Goal: Transaction & Acquisition: Purchase product/service

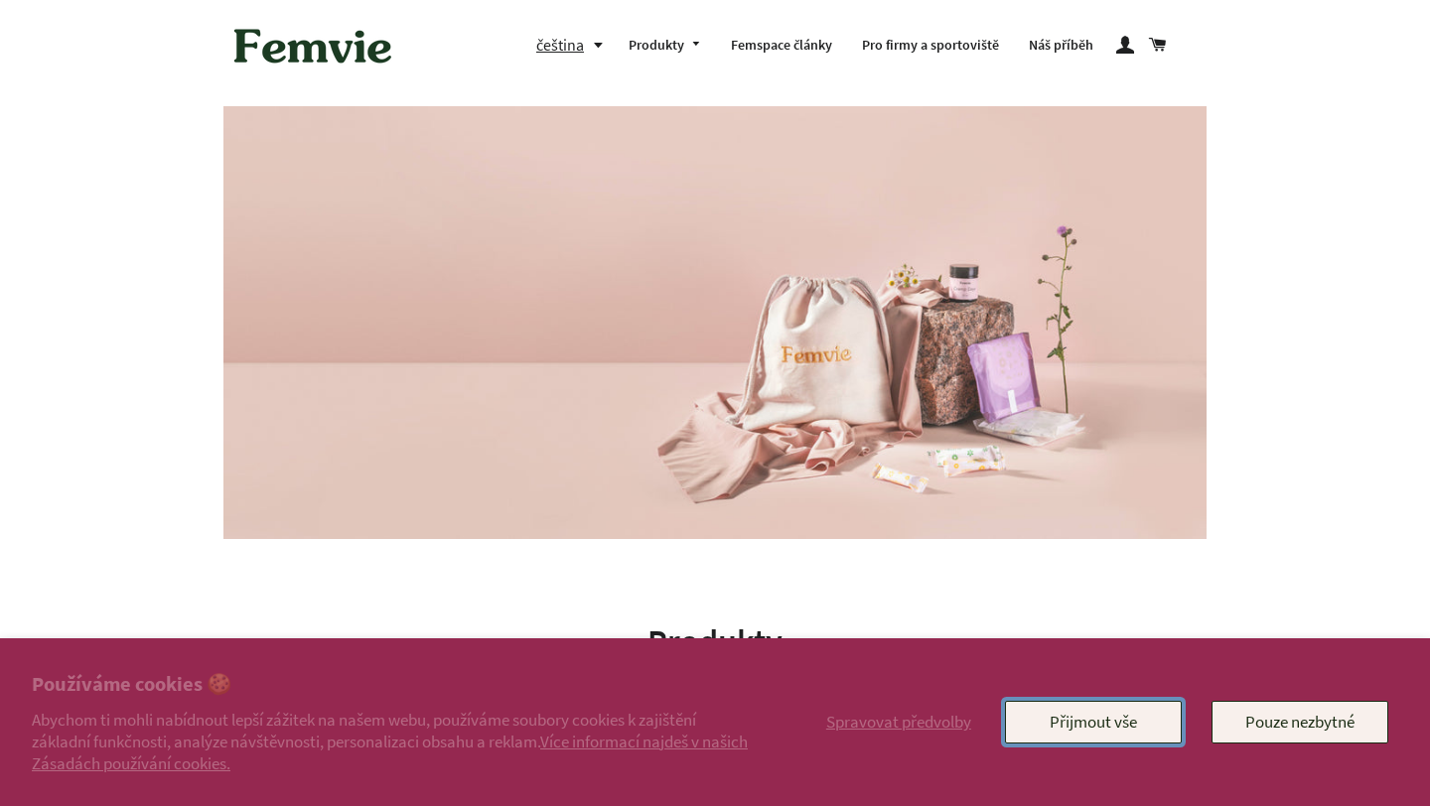
click at [1145, 722] on button "Přijmout vše" at bounding box center [1093, 722] width 177 height 42
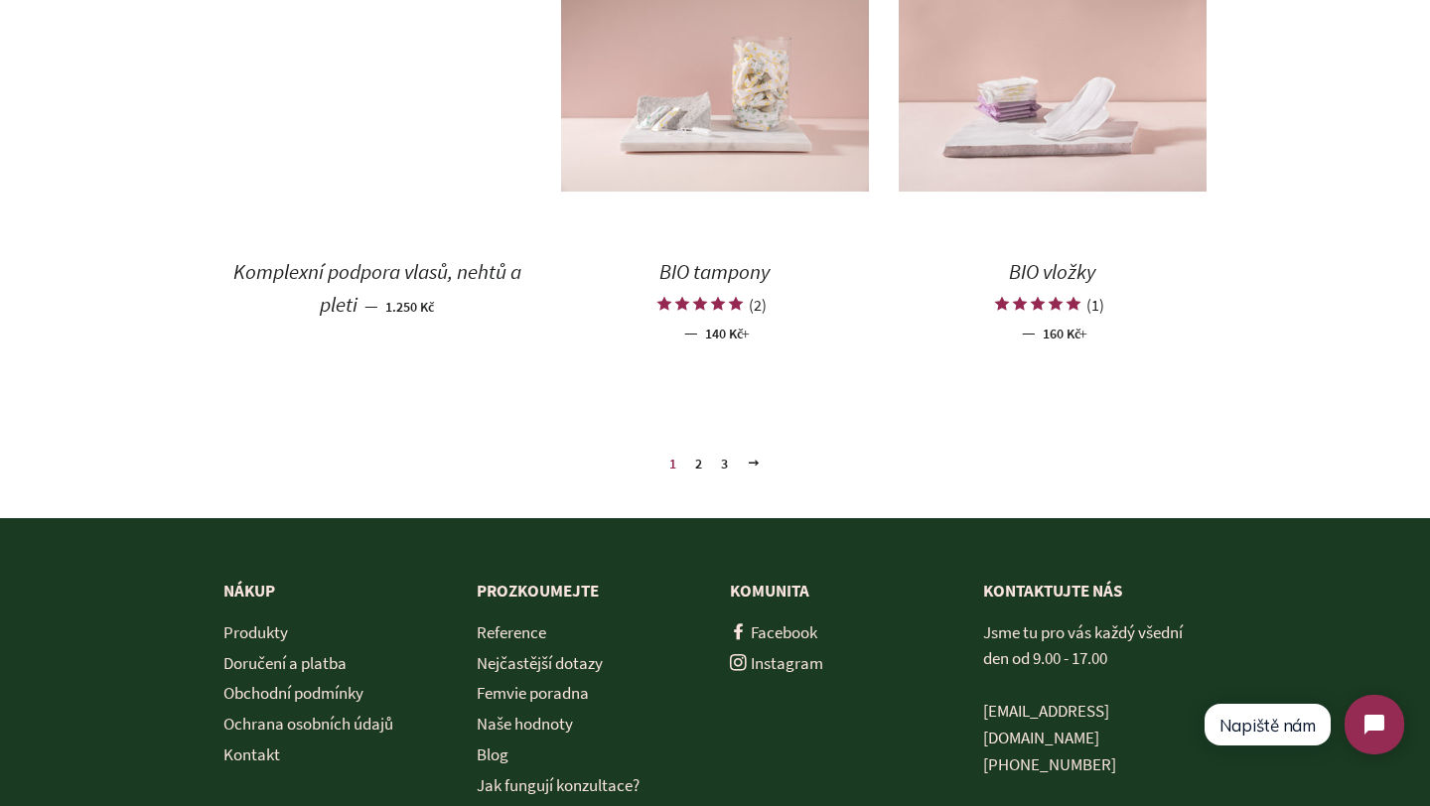
scroll to position [2370, 0]
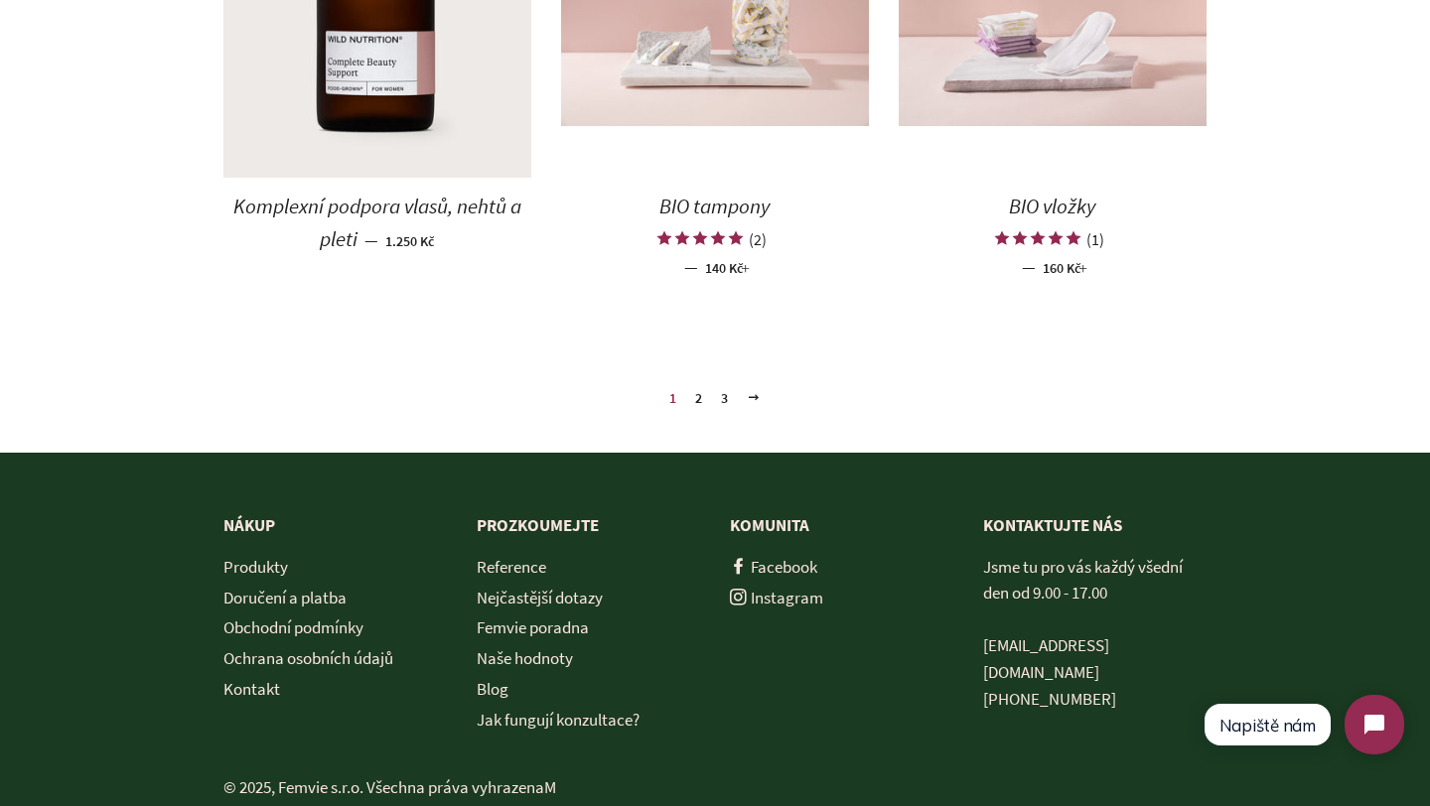
click at [697, 403] on link "2" at bounding box center [698, 398] width 23 height 30
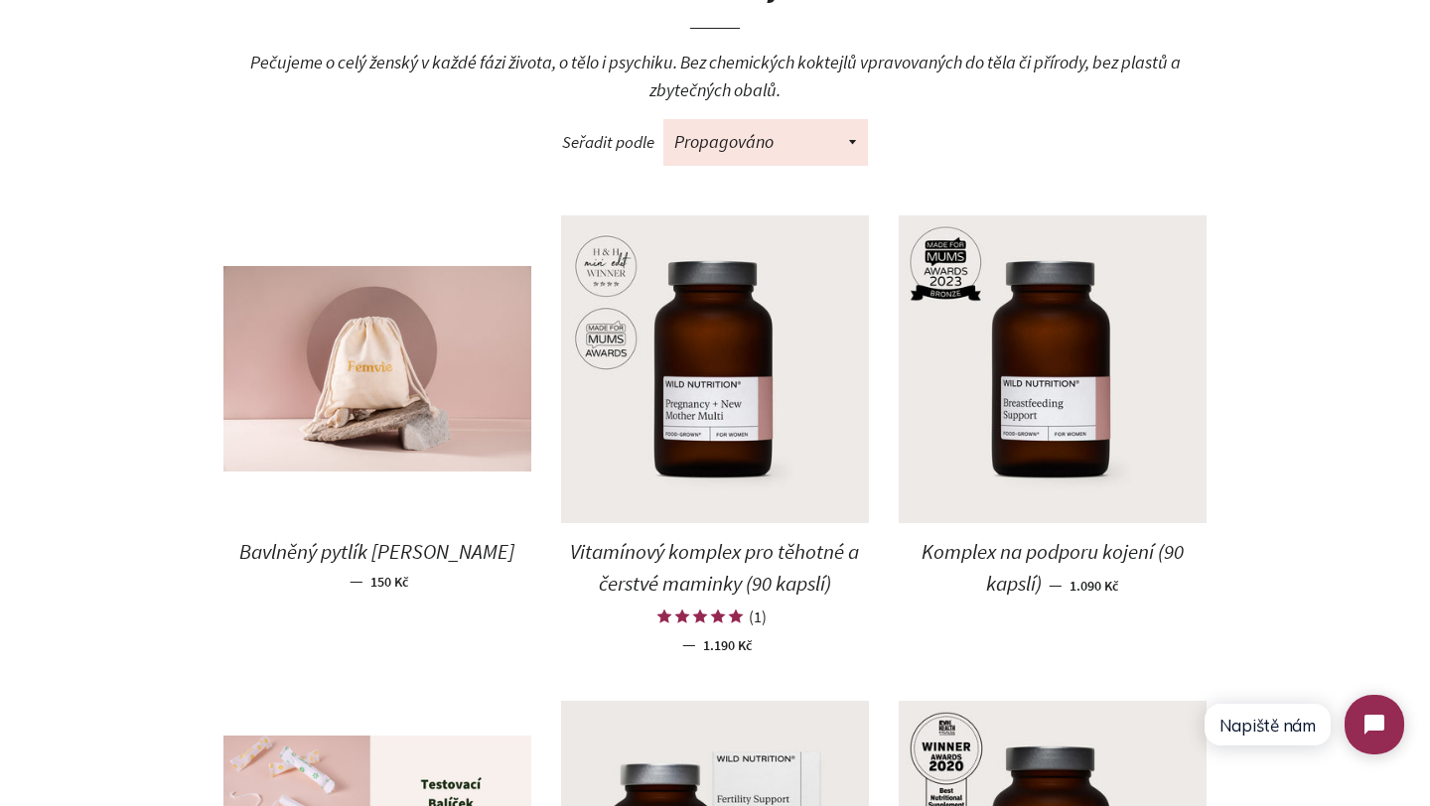
click at [663, 564] on span "Vitamínový komplex pro těhotné a čerstvé maminky (90 kapslí)" at bounding box center [714, 568] width 289 height 60
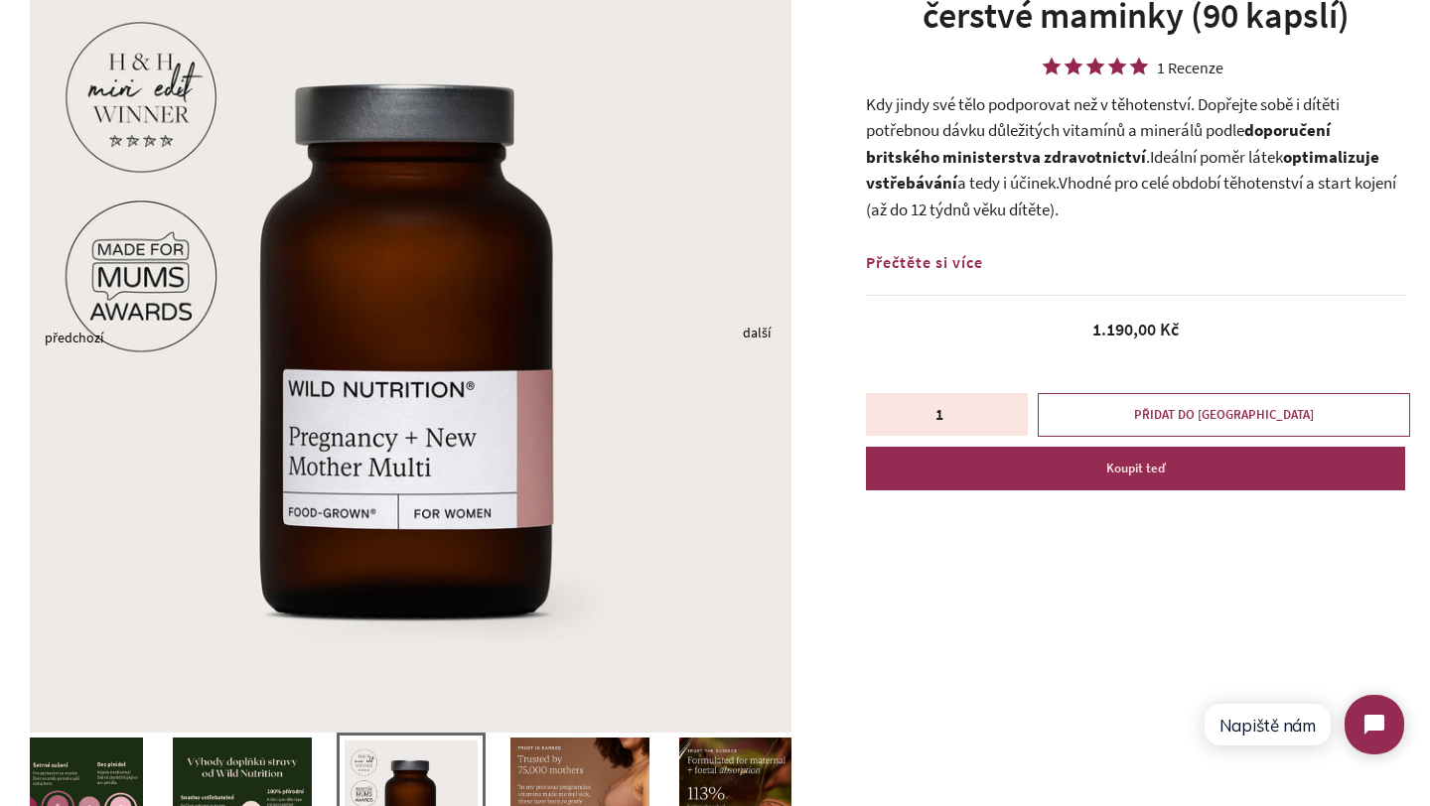
scroll to position [349, 0]
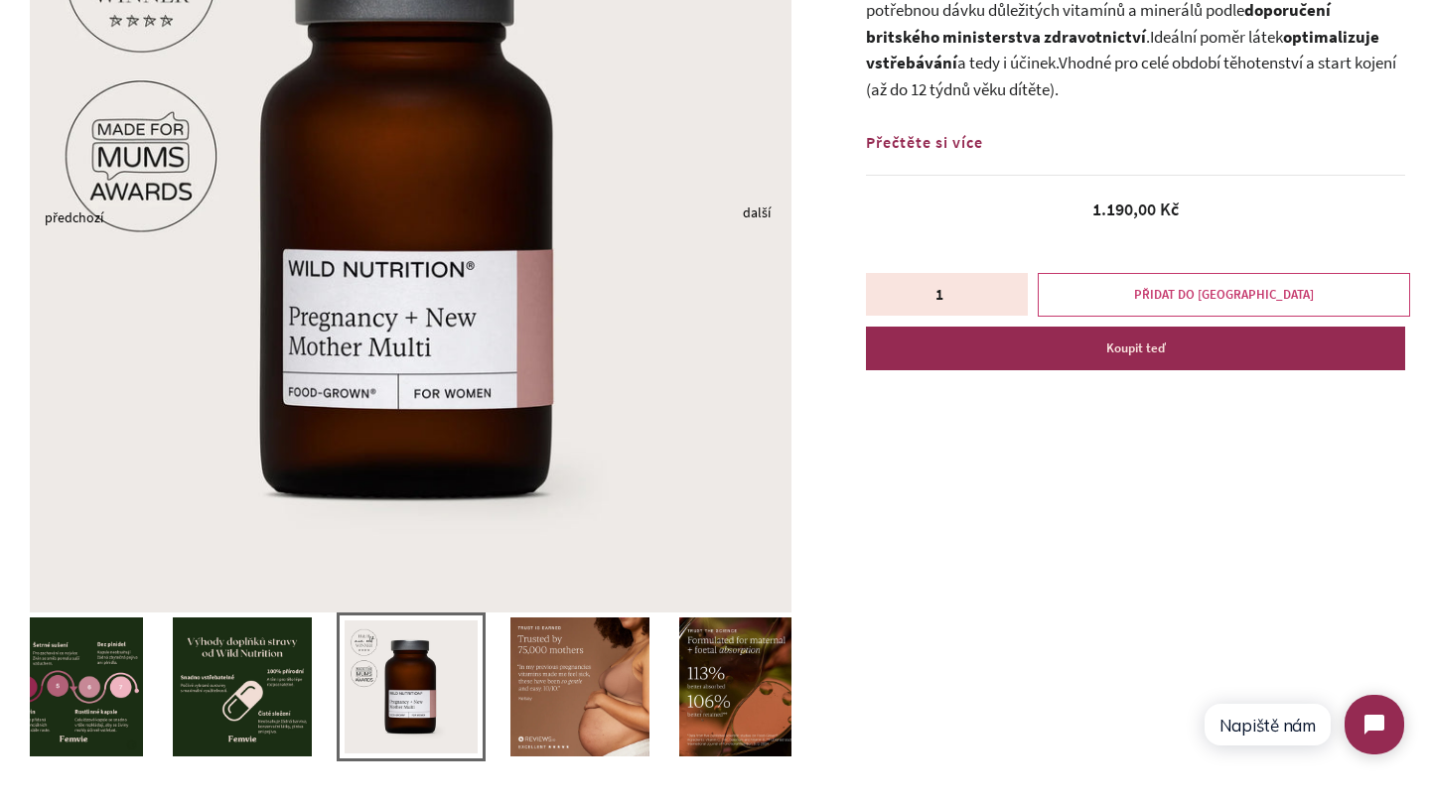
click at [1105, 291] on button "PŘIDAT DO KOŠÍKU" at bounding box center [1224, 295] width 372 height 44
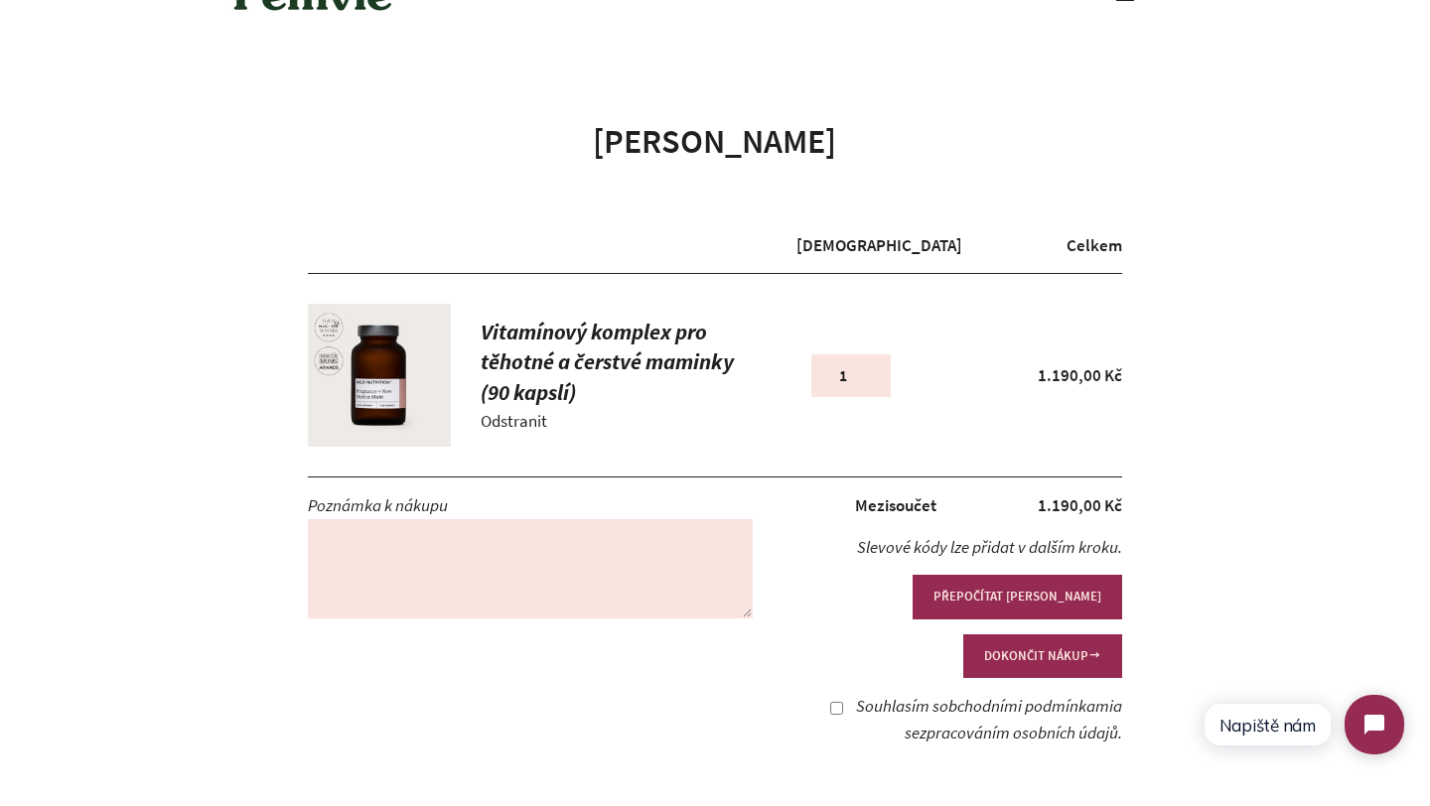
scroll to position [59, 0]
